Goal: Use online tool/utility: Use online tool/utility

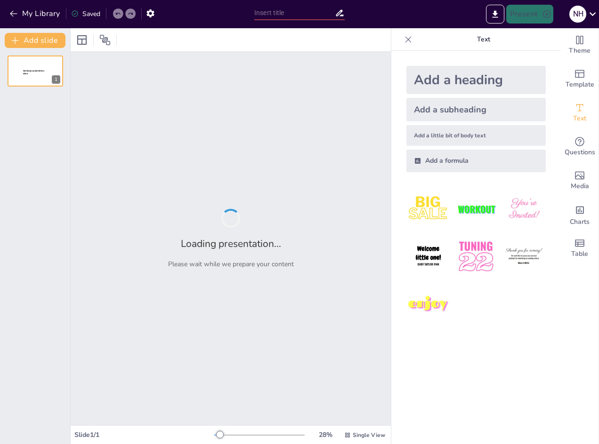
type input "Einladung zu Vorstellungsgesprächen: Ein Standardisierter Ansatz"
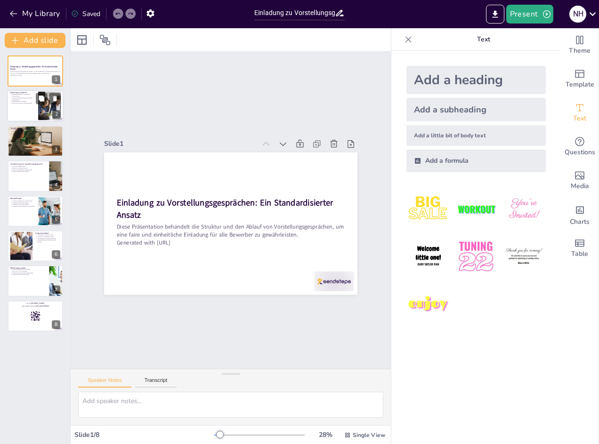
click at [29, 105] on div at bounding box center [35, 106] width 56 height 32
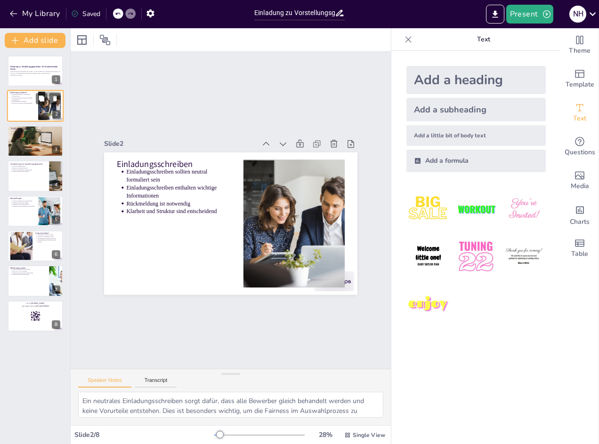
click at [32, 120] on div at bounding box center [35, 106] width 56 height 32
click at [28, 138] on div at bounding box center [35, 141] width 56 height 32
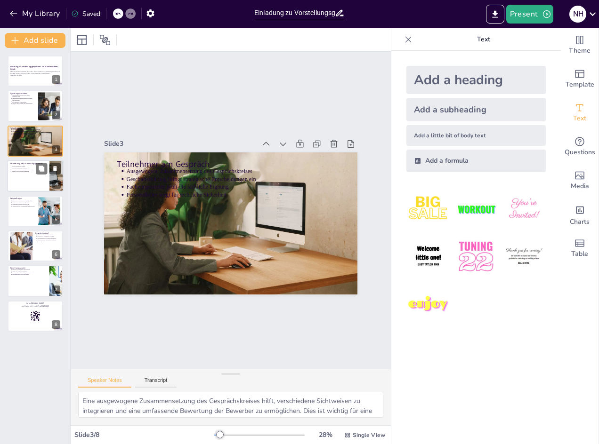
click at [20, 169] on p "Rechtlich unbedenkliche Fragen stellen" at bounding box center [29, 170] width 35 height 2
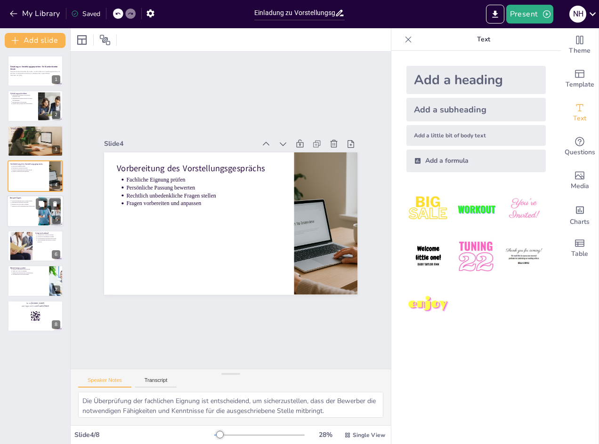
click at [26, 210] on div at bounding box center [35, 211] width 56 height 32
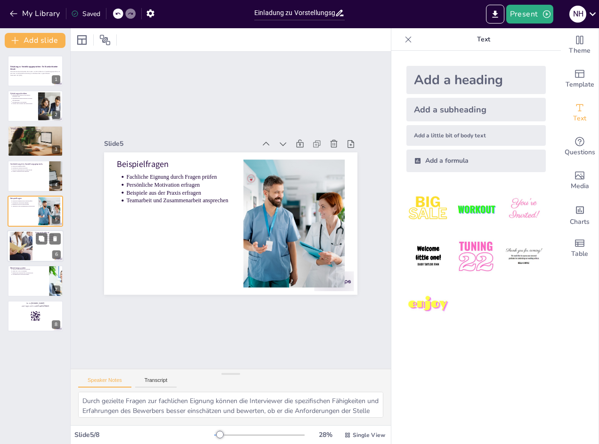
click at [27, 243] on div at bounding box center [21, 246] width 51 height 29
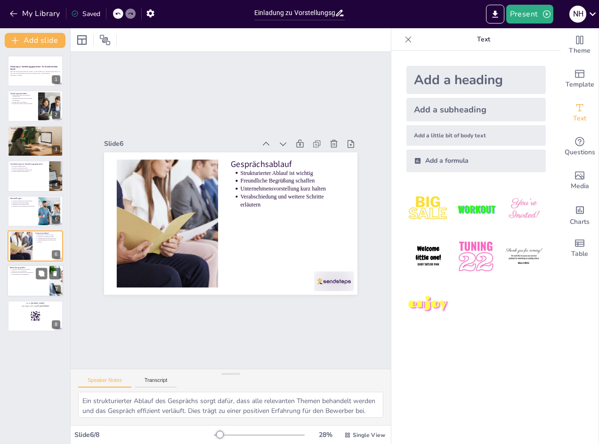
click at [26, 276] on div at bounding box center [35, 282] width 56 height 32
type textarea "Eine objektive Bewertung ist entscheidend für die Fairness im Auswahlprozess. D…"
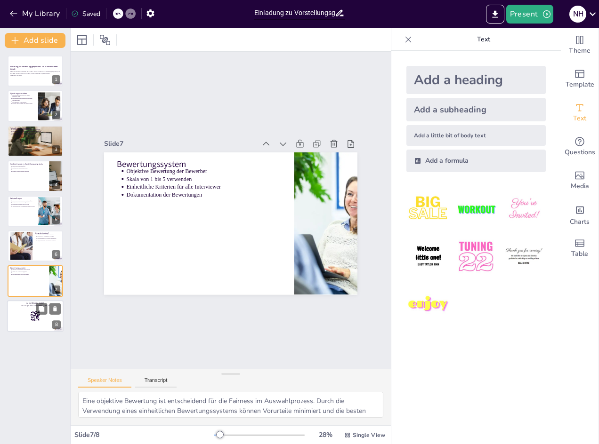
click at [30, 320] on div at bounding box center [35, 316] width 56 height 32
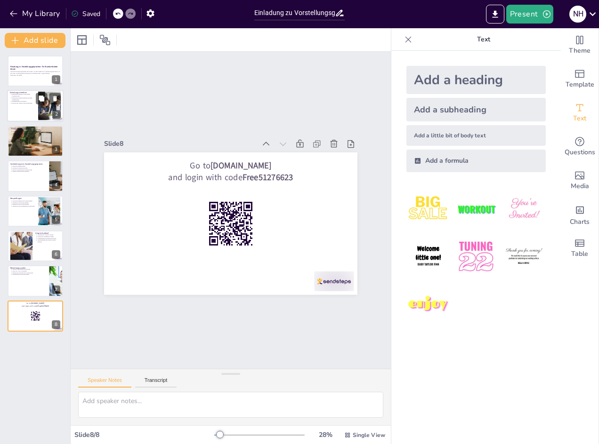
click at [31, 104] on p "Klarheit und Struktur sind entscheidend" at bounding box center [24, 104] width 24 height 2
type textarea "Ein neutrales Einladungsschreiben sorgt dafür, dass alle Bewerber gleich behand…"
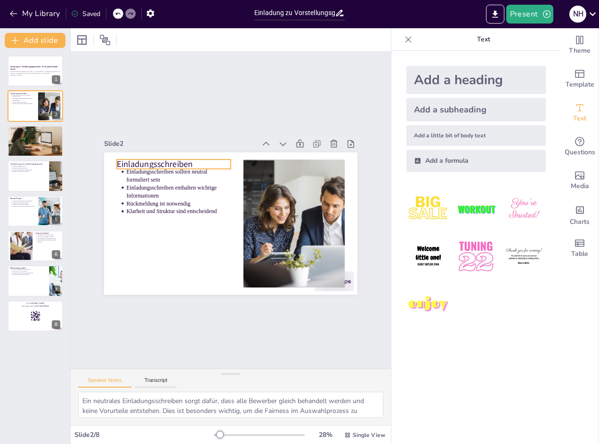
click at [261, 158] on p "Einladungsschreiben" at bounding box center [303, 199] width 85 height 93
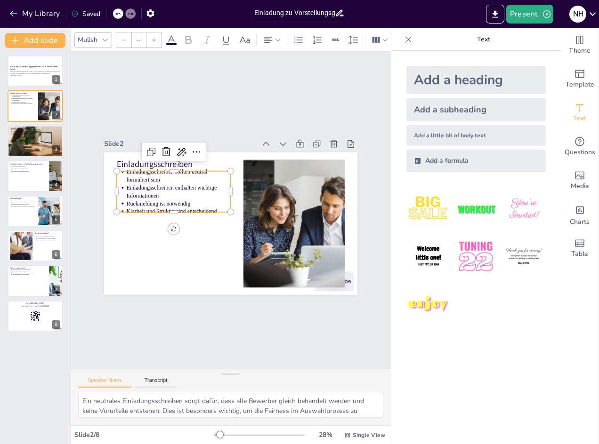
type input "43"
click at [121, 170] on ul "Einladungsschreiben sollten neutral formuliert sein Einladungsschreiben enthalt…" at bounding box center [182, 175] width 123 height 81
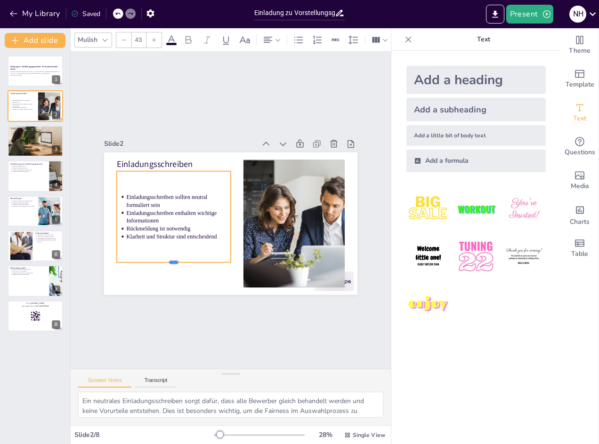
drag, startPoint x: 166, startPoint y: 210, endPoint x: 163, endPoint y: 260, distance: 50.5
click at [163, 255] on div at bounding box center [151, 214] width 90 height 82
click at [185, 234] on p "Klarheit und Struktur sind entscheidend" at bounding box center [189, 252] width 102 height 40
click at [177, 246] on div "Einladungsschreiben sollten neutral formuliert sein Einladungsschreiben enthalt…" at bounding box center [175, 193] width 141 height 130
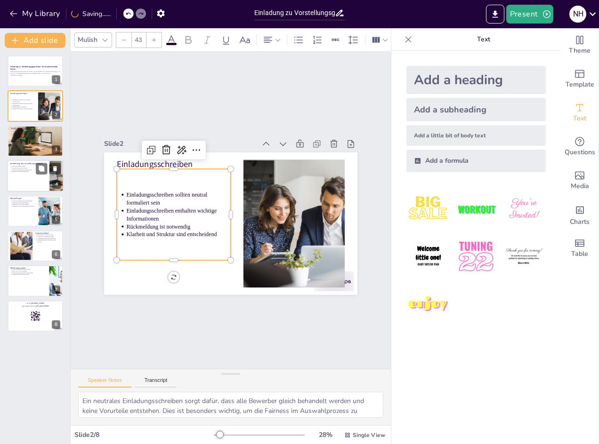
click at [34, 181] on div at bounding box center [35, 176] width 56 height 32
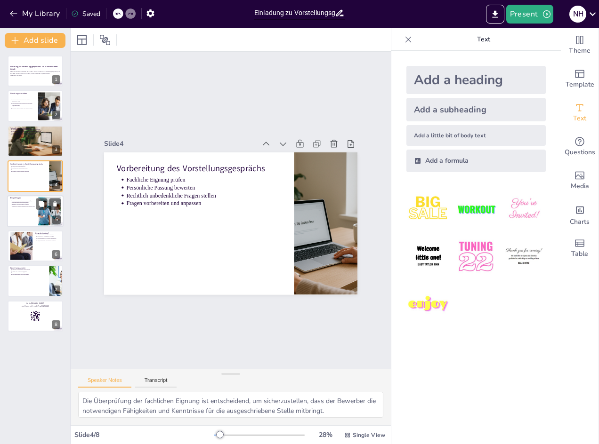
click at [47, 220] on div at bounding box center [49, 211] width 43 height 29
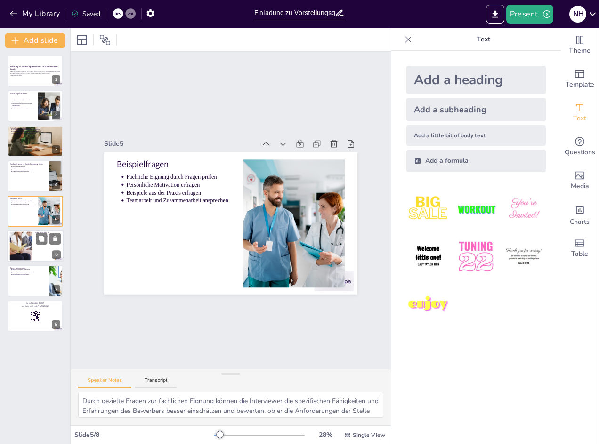
click at [28, 248] on div at bounding box center [21, 246] width 51 height 29
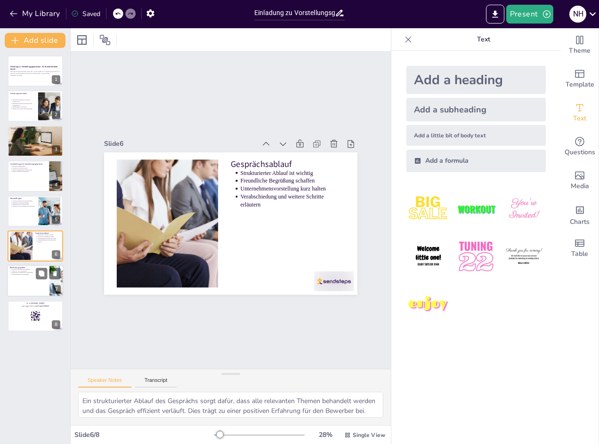
click at [17, 283] on div at bounding box center [35, 282] width 56 height 32
type textarea "Eine objektive Bewertung ist entscheidend für die Fairness im Auswahlprozess. D…"
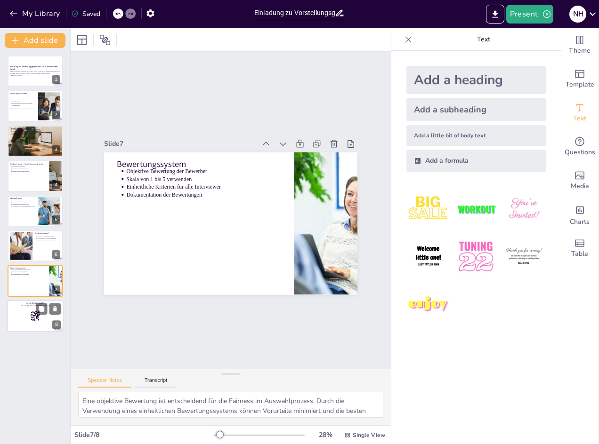
click at [24, 310] on div at bounding box center [35, 316] width 56 height 32
